Goal: Information Seeking & Learning: Learn about a topic

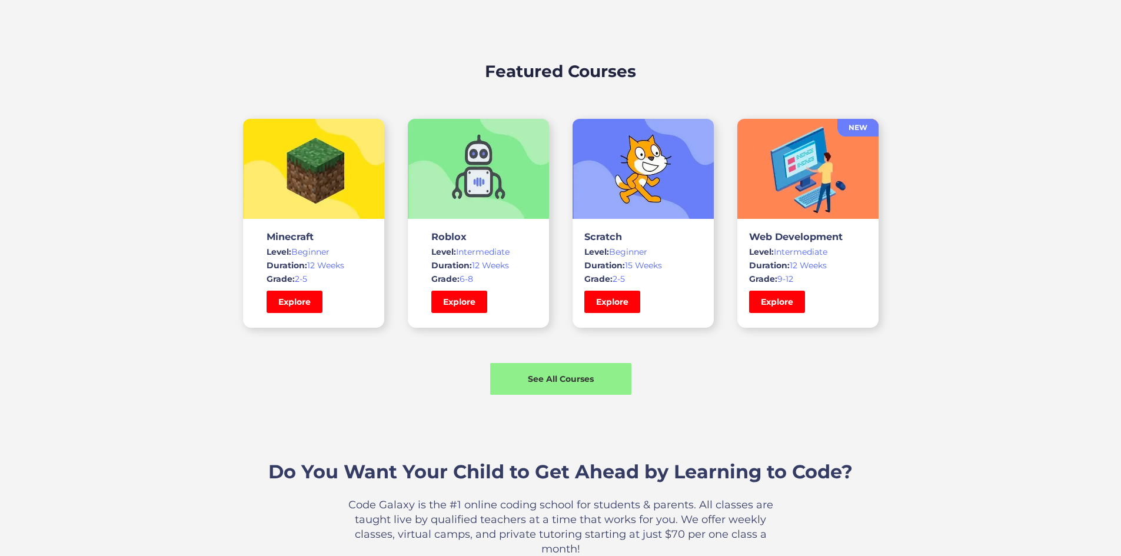
scroll to position [777, 0]
click at [299, 313] on link "Explore" at bounding box center [294, 301] width 59 height 24
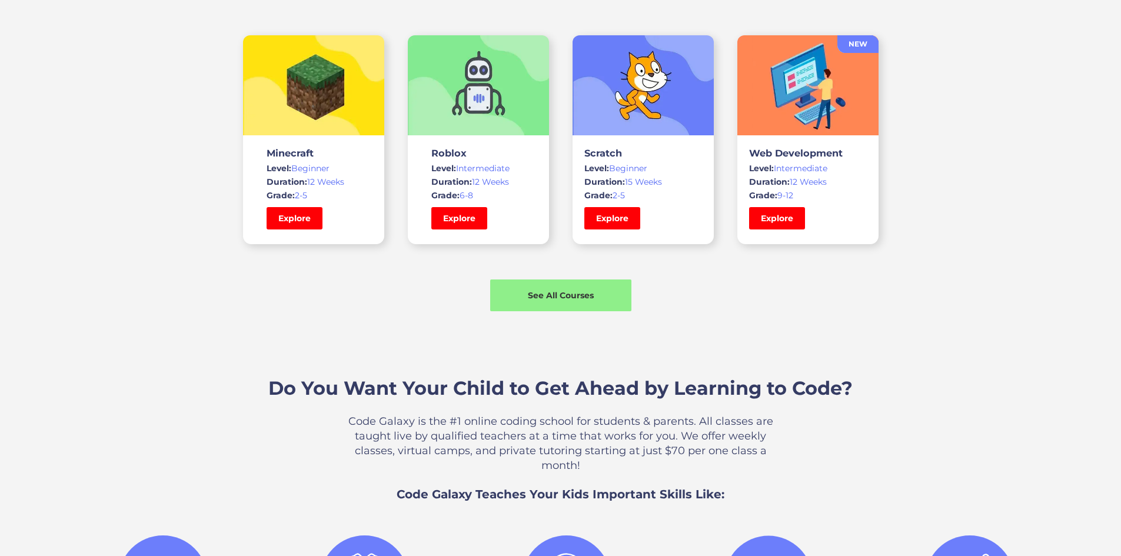
scroll to position [860, 0]
click at [287, 231] on link "Explore" at bounding box center [294, 219] width 59 height 24
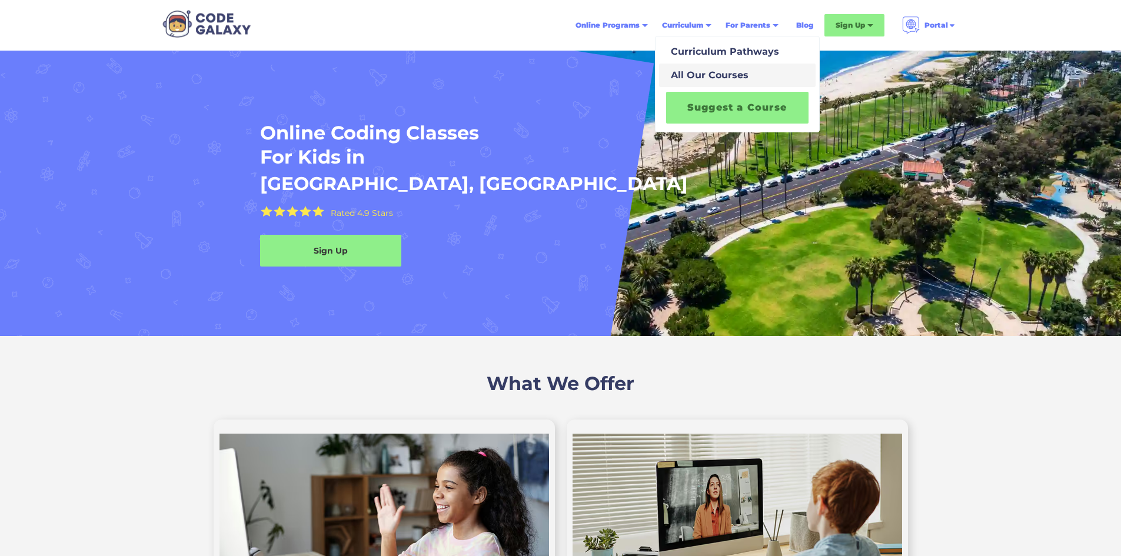
click at [707, 80] on div "All Our Courses" at bounding box center [707, 75] width 82 height 14
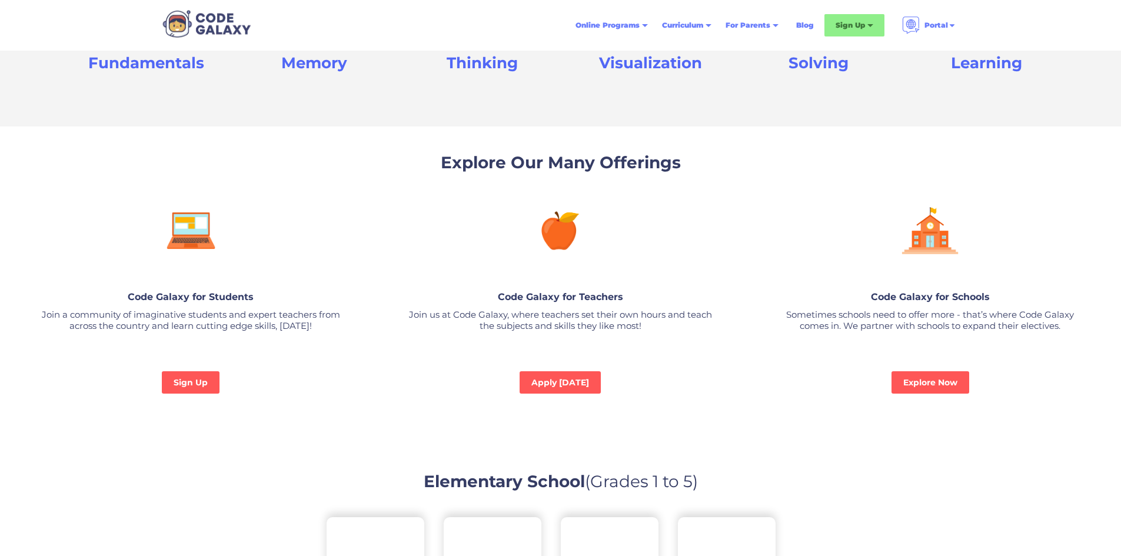
scroll to position [731, 0]
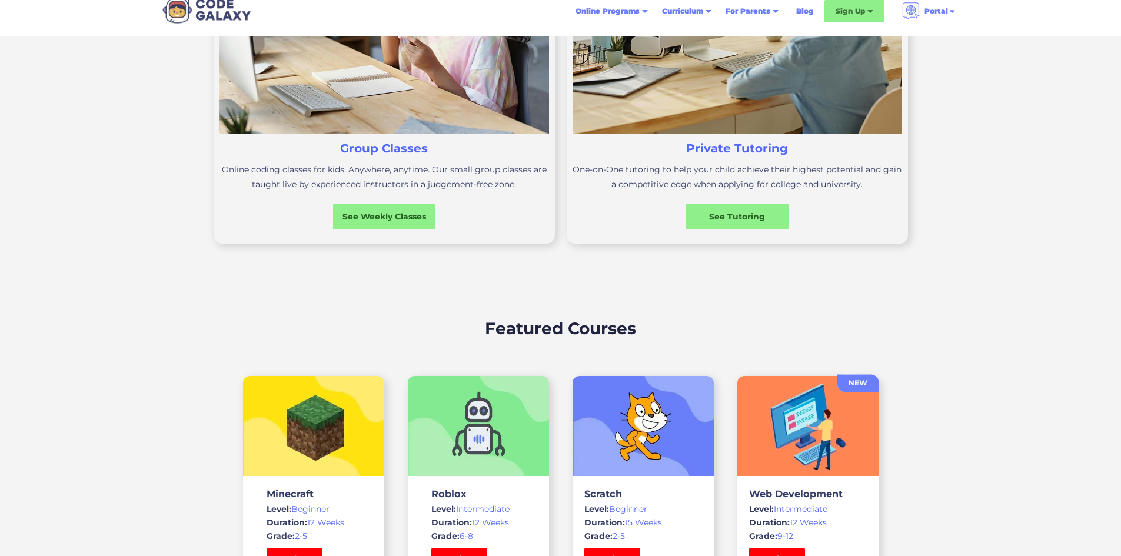
scroll to position [520, 0]
click at [369, 222] on div "See Weekly Classes" at bounding box center [384, 215] width 108 height 12
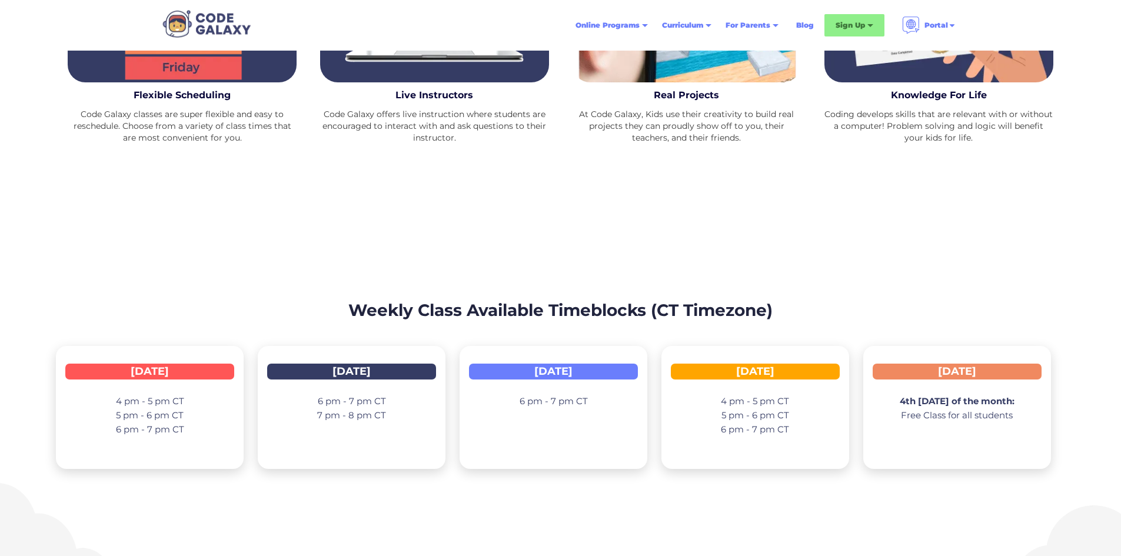
scroll to position [1527, 0]
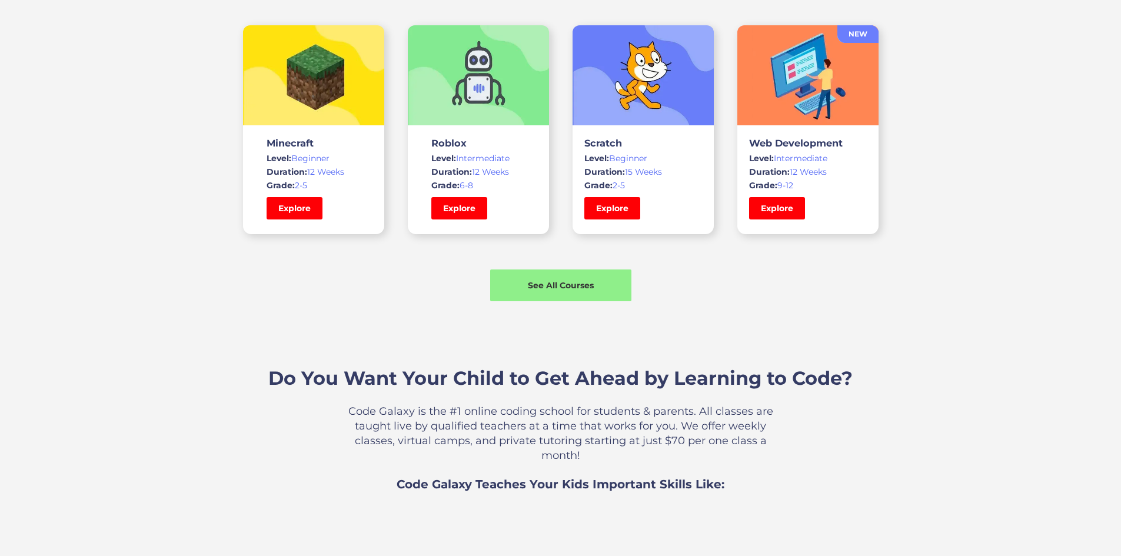
scroll to position [871, 0]
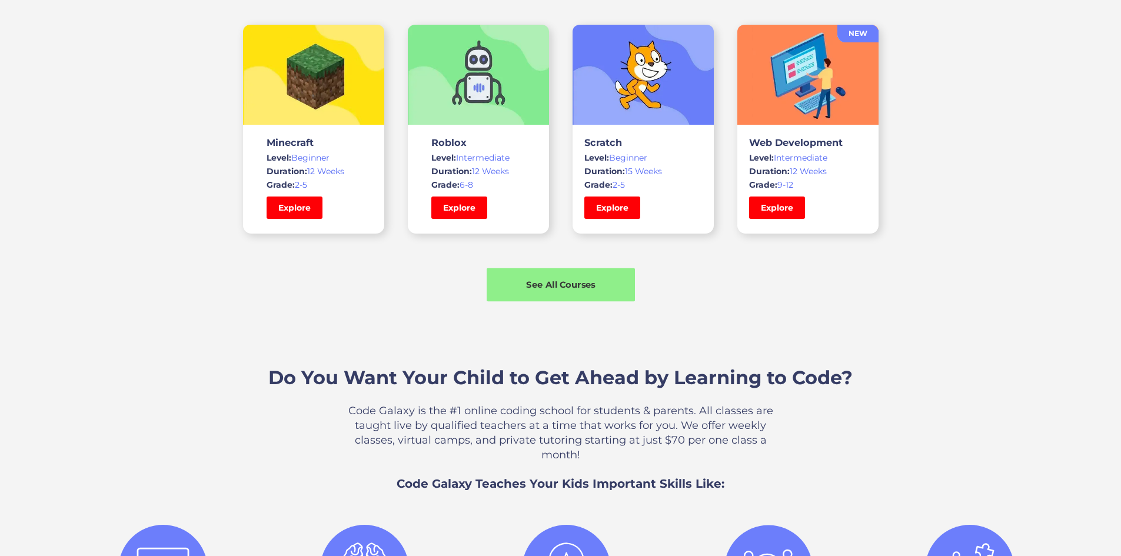
click at [549, 302] on div "See All Courses" at bounding box center [561, 285] width 148 height 34
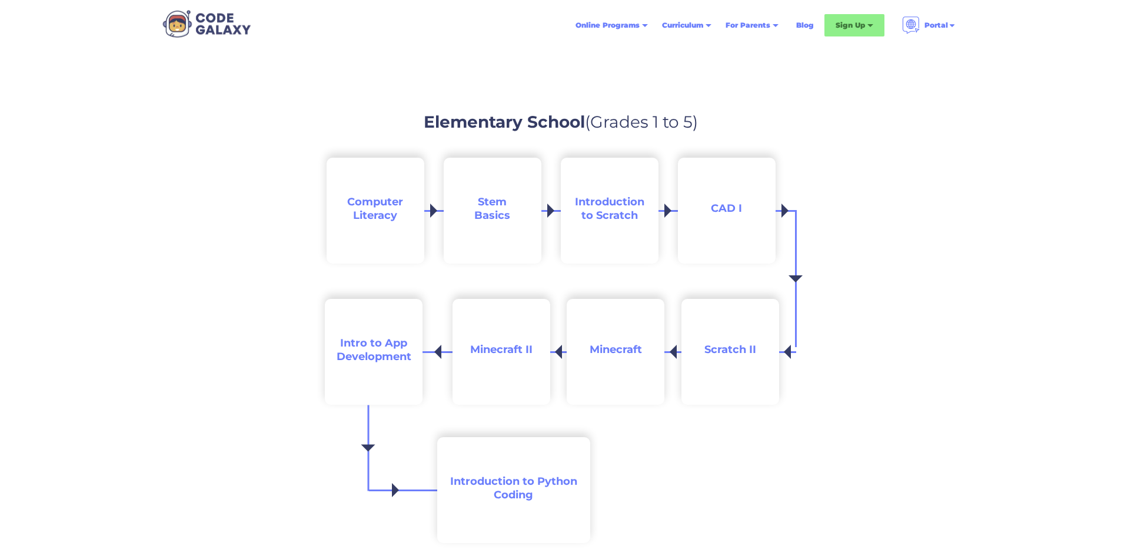
scroll to position [1090, 0]
click at [359, 349] on span "Intro to App Development" at bounding box center [374, 349] width 75 height 26
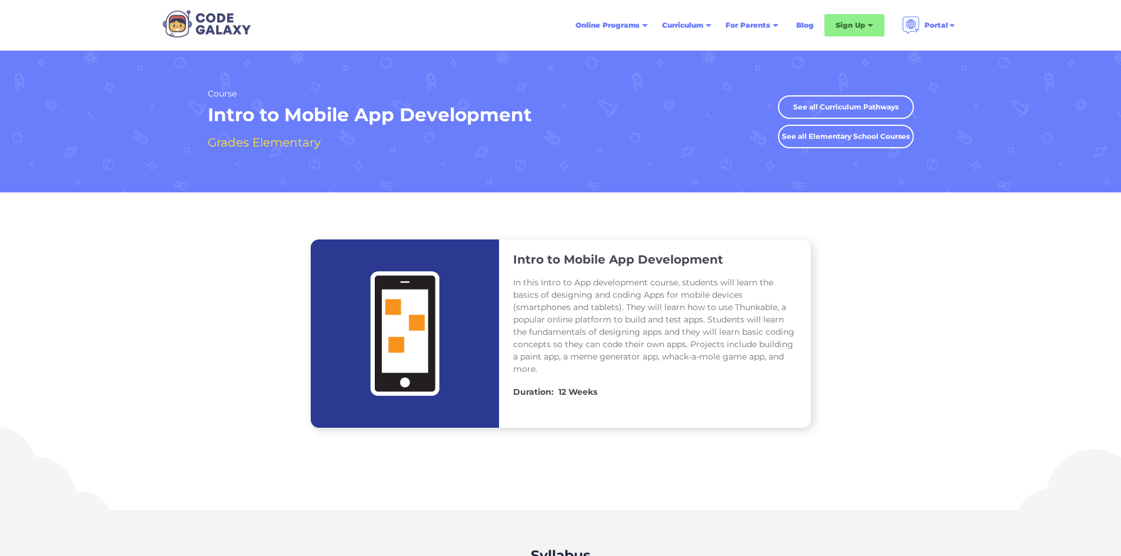
drag, startPoint x: 404, startPoint y: 342, endPoint x: 565, endPoint y: 261, distance: 180.2
click at [565, 261] on h3 "Intro to Mobile App Development" at bounding box center [618, 259] width 210 height 15
click at [791, 99] on link "See all Curriculum Pathways" at bounding box center [846, 107] width 136 height 24
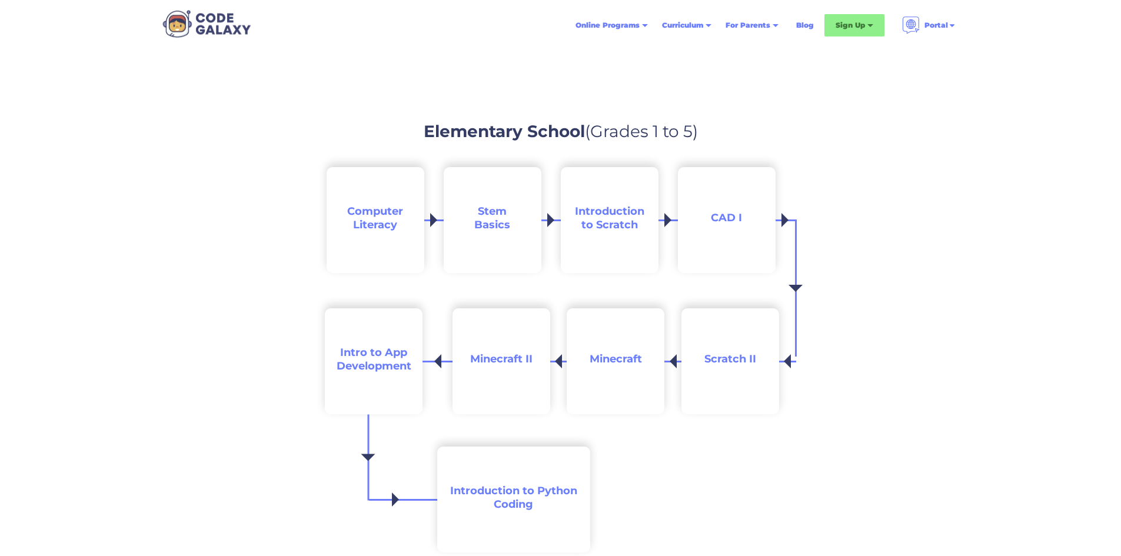
scroll to position [1100, 0]
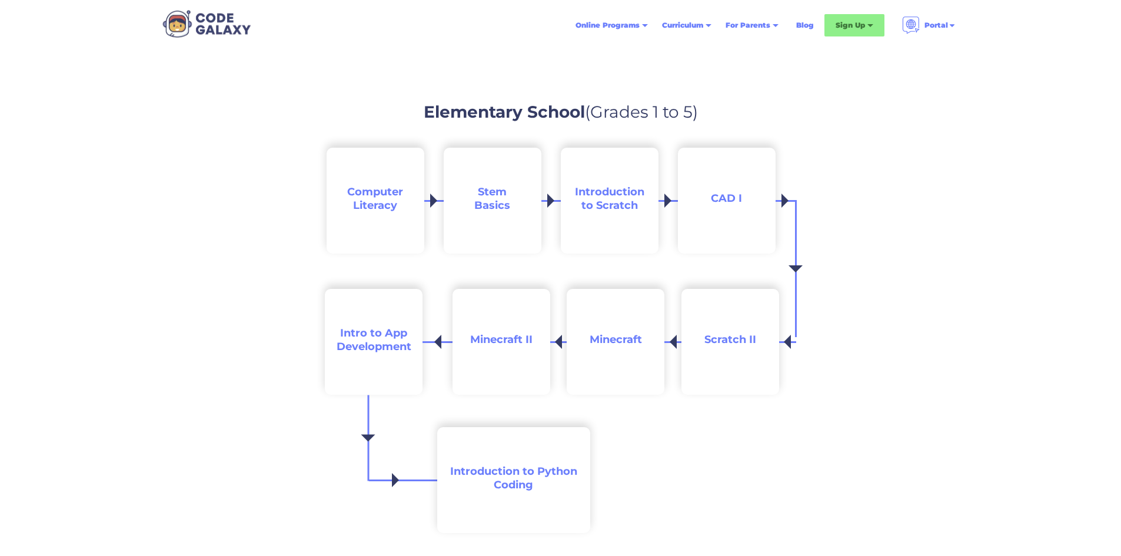
click at [369, 198] on h2 "Computer Literacy" at bounding box center [375, 199] width 74 height 28
